Goal: Transaction & Acquisition: Purchase product/service

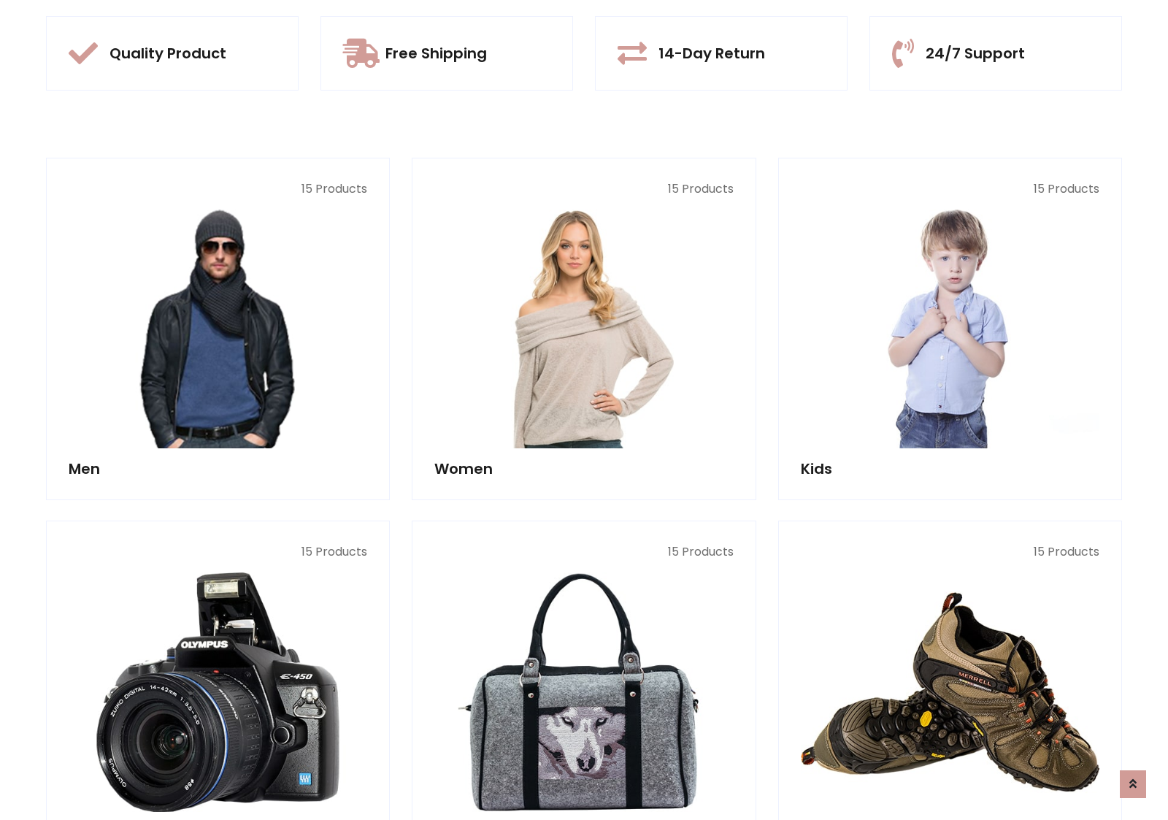
scroll to position [1374, 0]
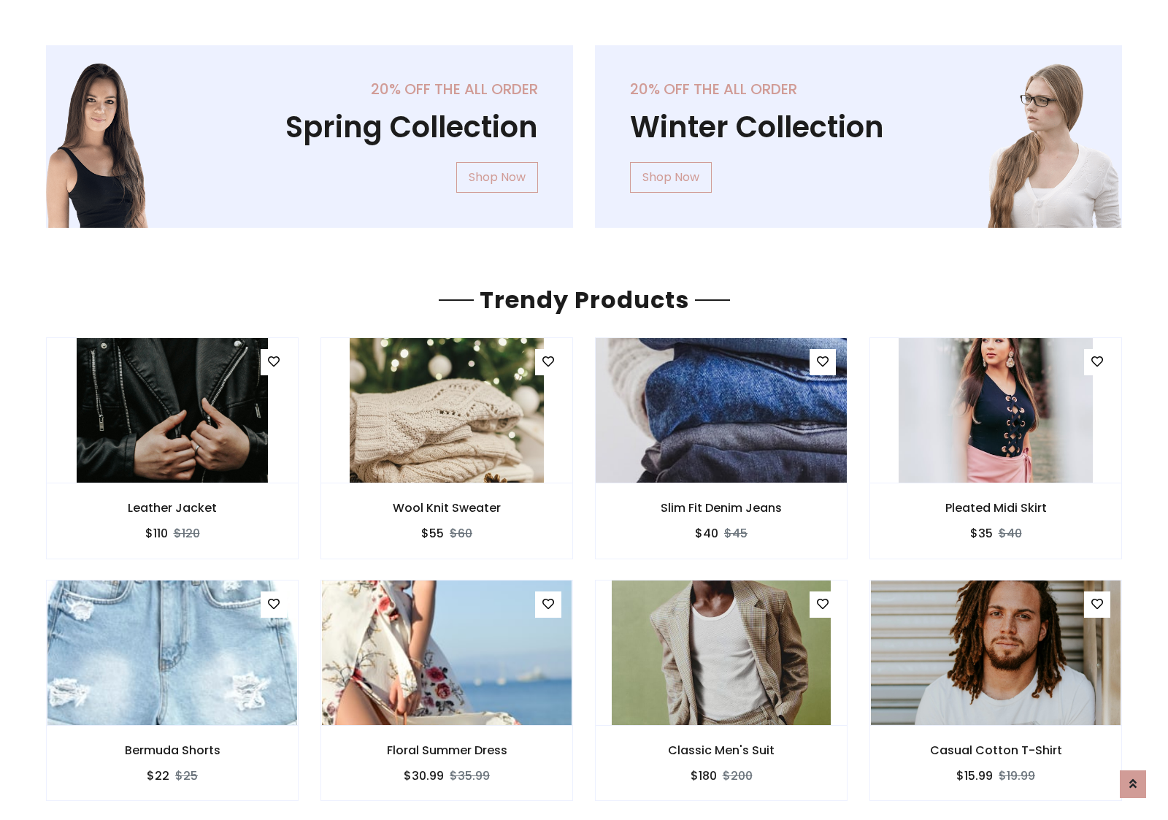
click at [721, 410] on img at bounding box center [721, 410] width 299 height 351
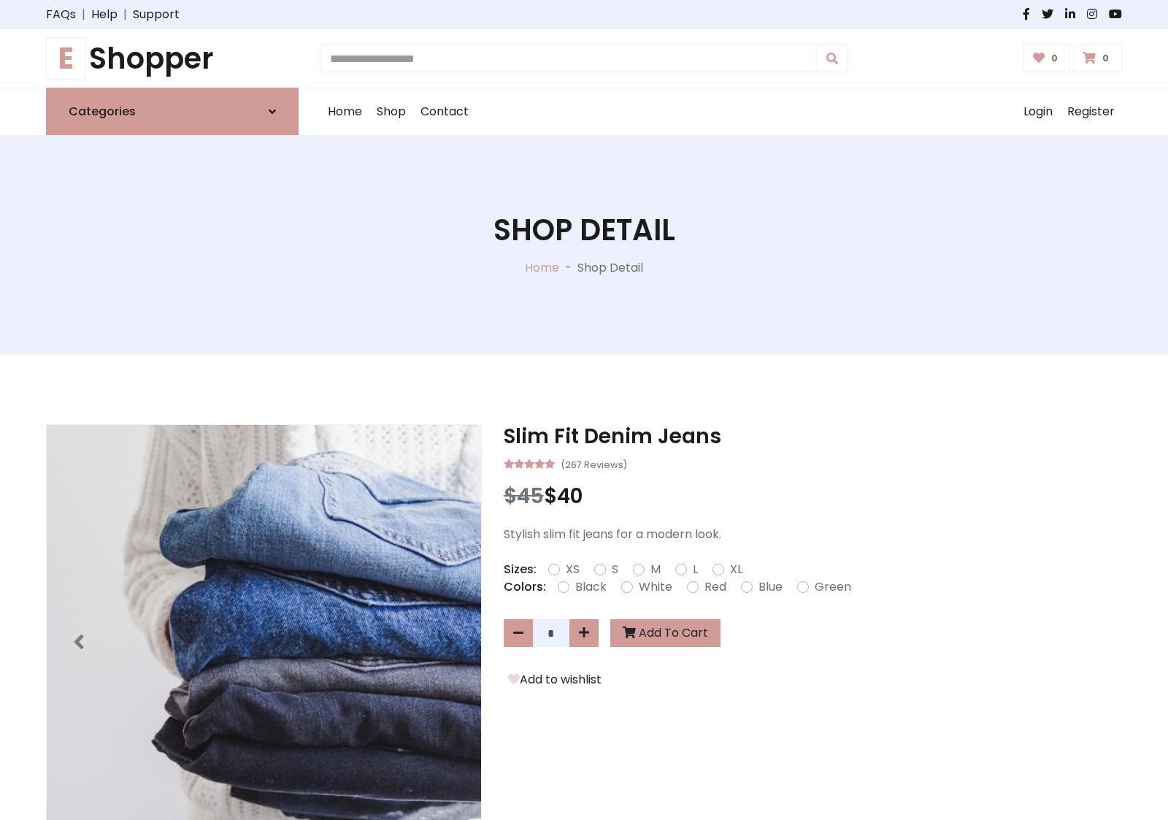
click at [172, 58] on h1 "E Shopper" at bounding box center [172, 58] width 253 height 35
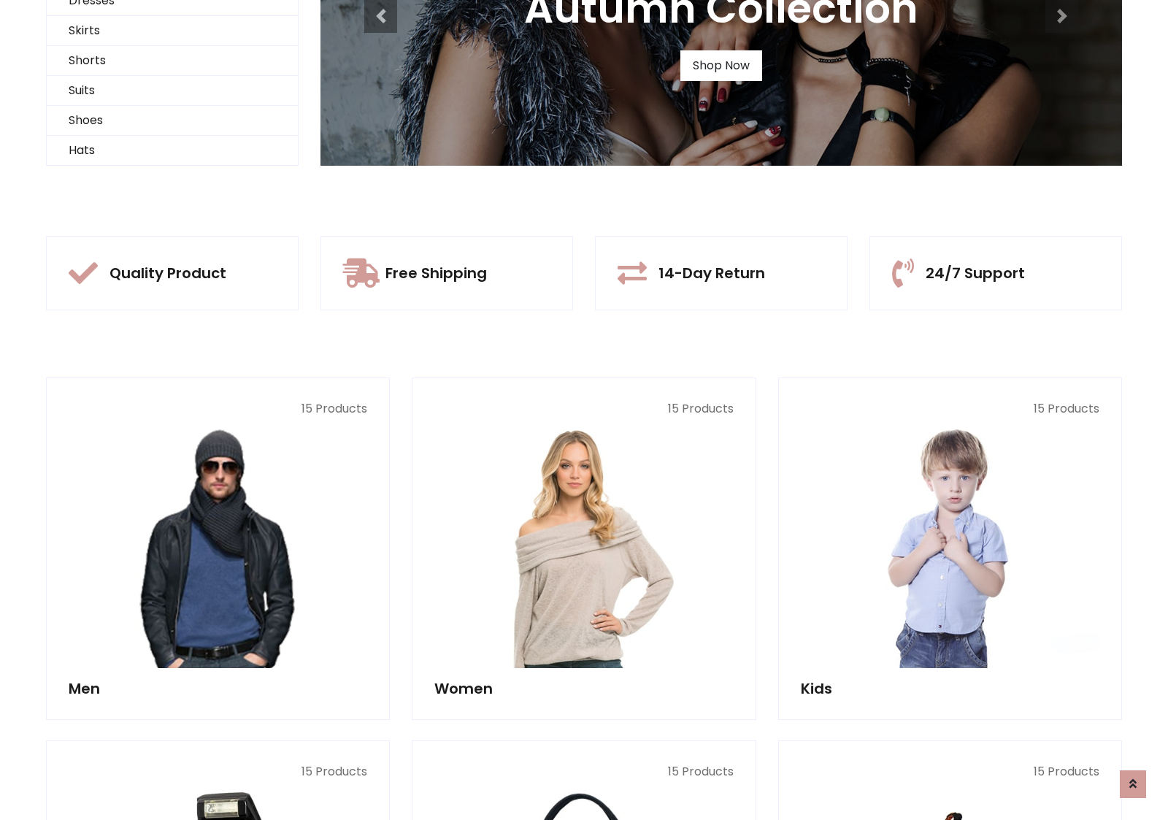
scroll to position [141, 0]
